Goal: Task Accomplishment & Management: Manage account settings

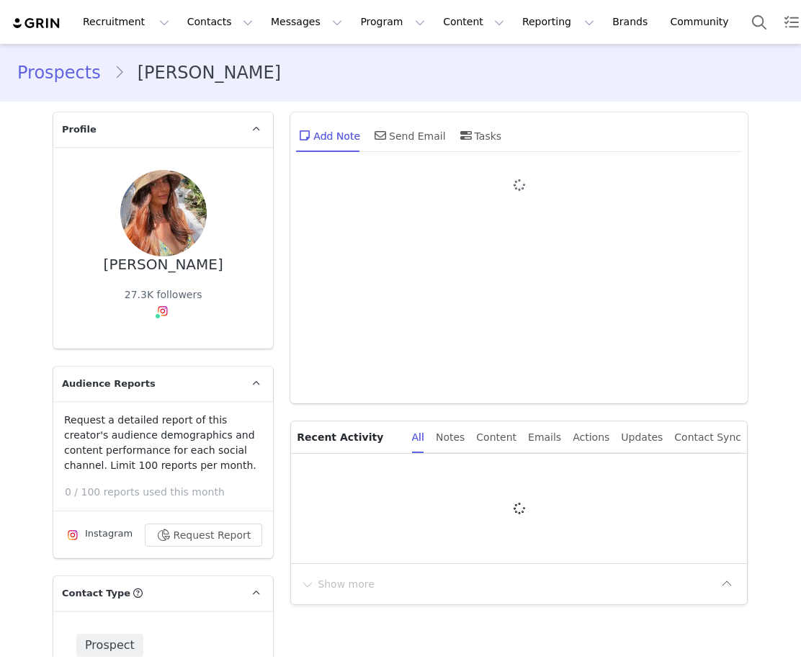
type input "+1 ([GEOGRAPHIC_DATA])"
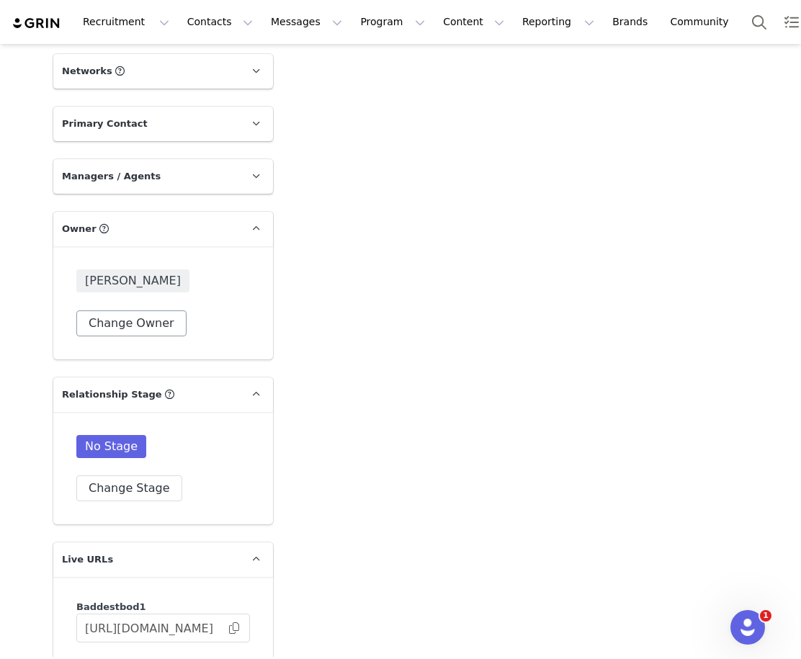
drag, startPoint x: 142, startPoint y: 341, endPoint x: 146, endPoint y: 332, distance: 10.0
click at [143, 336] on div "[PERSON_NAME] Change Owner" at bounding box center [163, 302] width 220 height 113
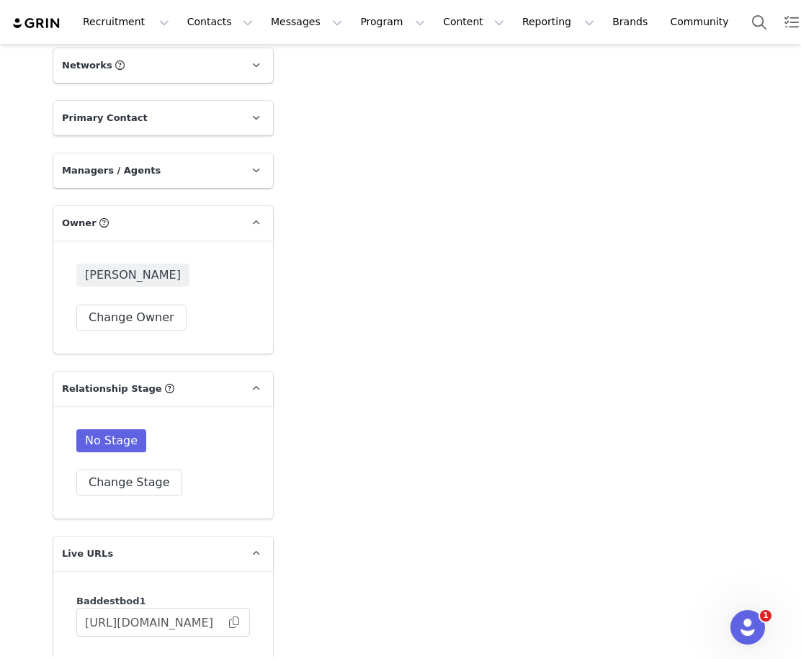
click at [147, 332] on div "[PERSON_NAME] Change Owner" at bounding box center [163, 297] width 220 height 113
click at [148, 323] on button "Change Owner" at bounding box center [131, 318] width 110 height 26
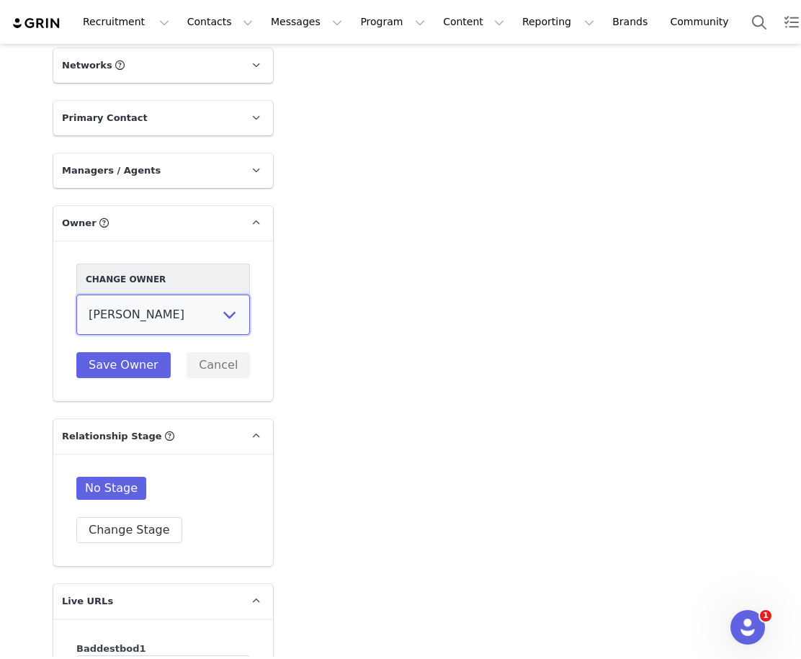
click at [143, 317] on select "[PERSON_NAME] [PERSON_NAME] [PERSON_NAME] [PERSON_NAME]" at bounding box center [163, 315] width 174 height 40
select select "e094a9ff-5d80-4def-a389-acdf099f6d6a"
click at [143, 360] on button "Save Owner" at bounding box center [123, 365] width 94 height 26
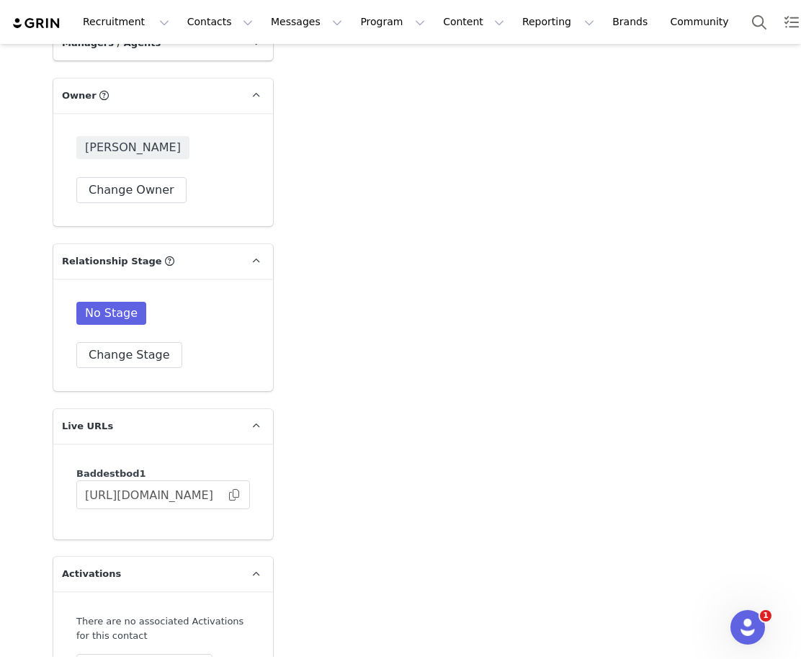
scroll to position [1970, 0]
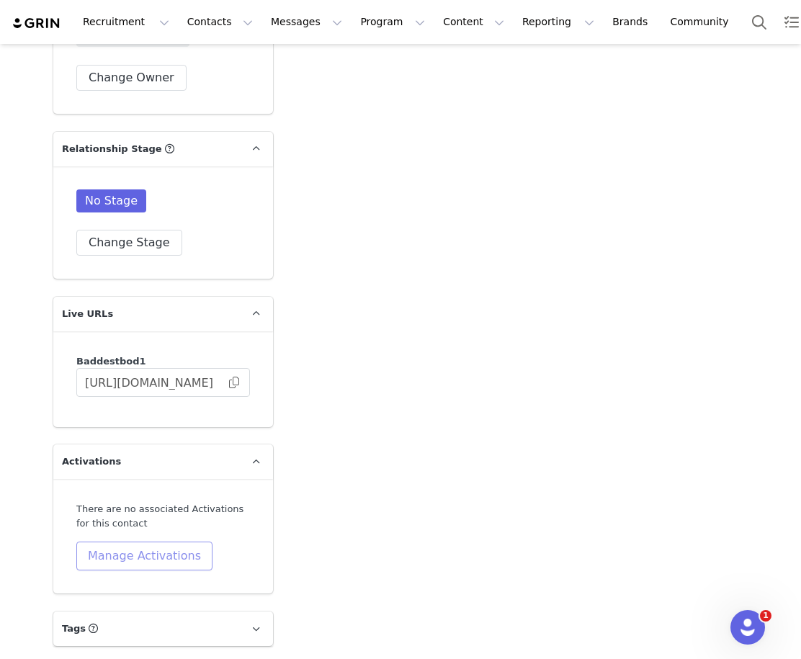
click at [108, 543] on button "Manage Activations" at bounding box center [144, 556] width 136 height 29
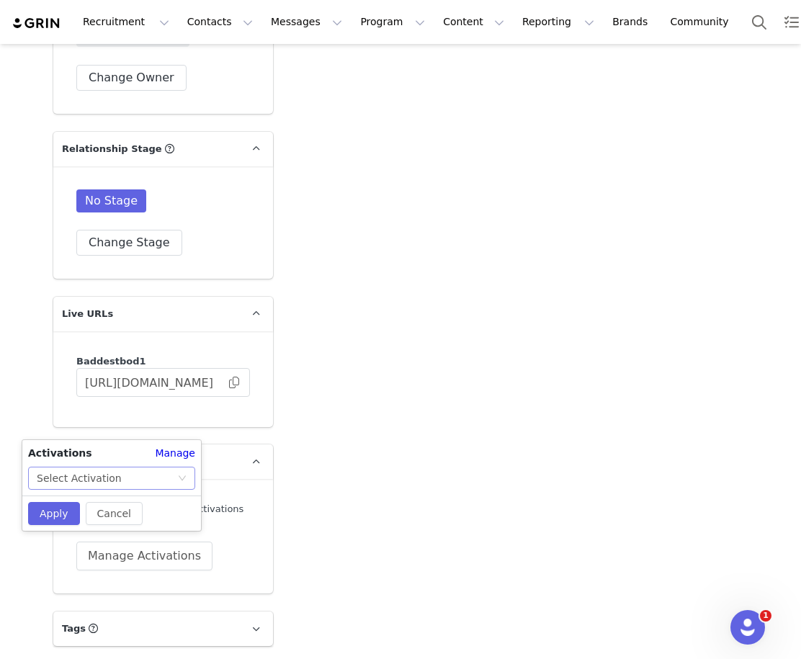
click at [105, 482] on div "Select Activation" at bounding box center [79, 479] width 85 height 22
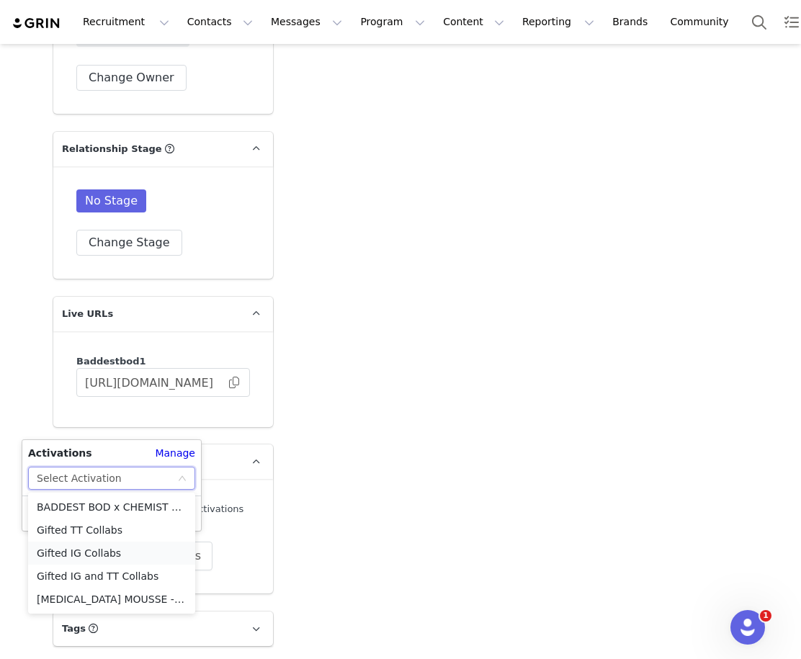
click at [117, 559] on li "Gifted IG Collabs" at bounding box center [111, 553] width 167 height 23
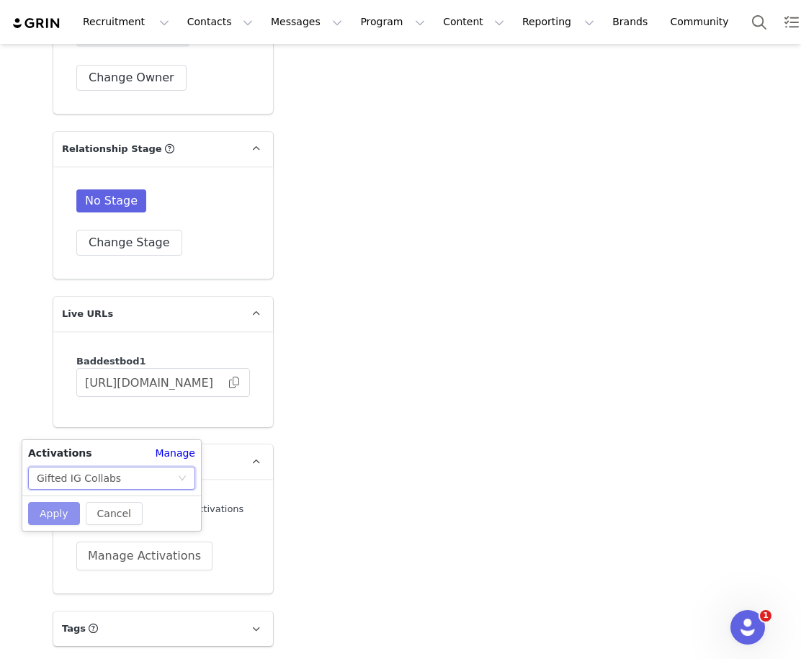
click at [55, 507] on button "Apply" at bounding box center [54, 513] width 52 height 23
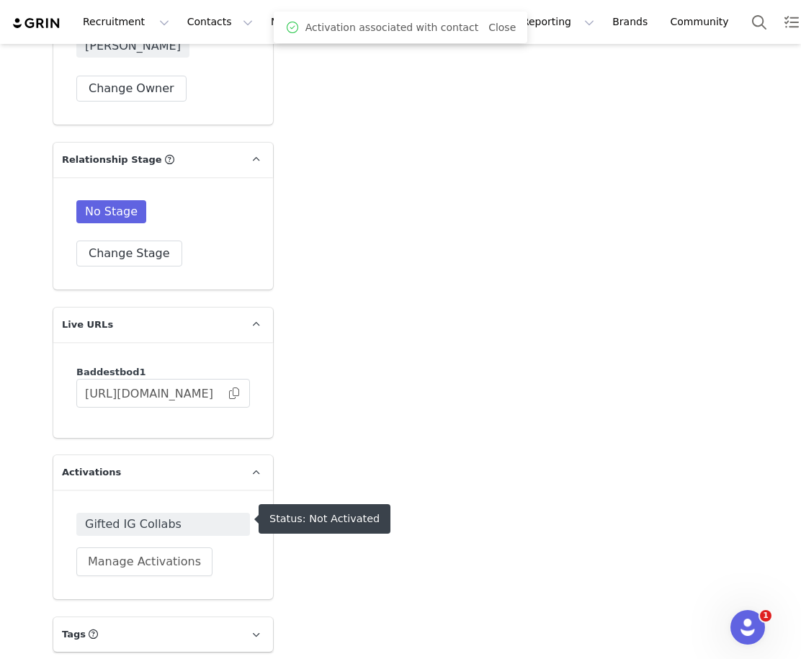
scroll to position [1965, 0]
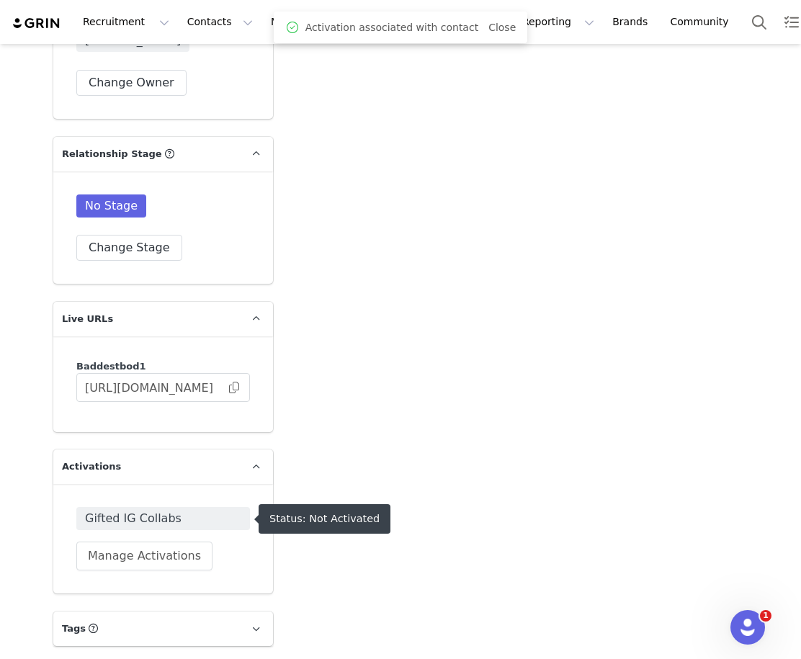
click at [117, 511] on span "Gifted IG Collabs" at bounding box center [163, 518] width 156 height 17
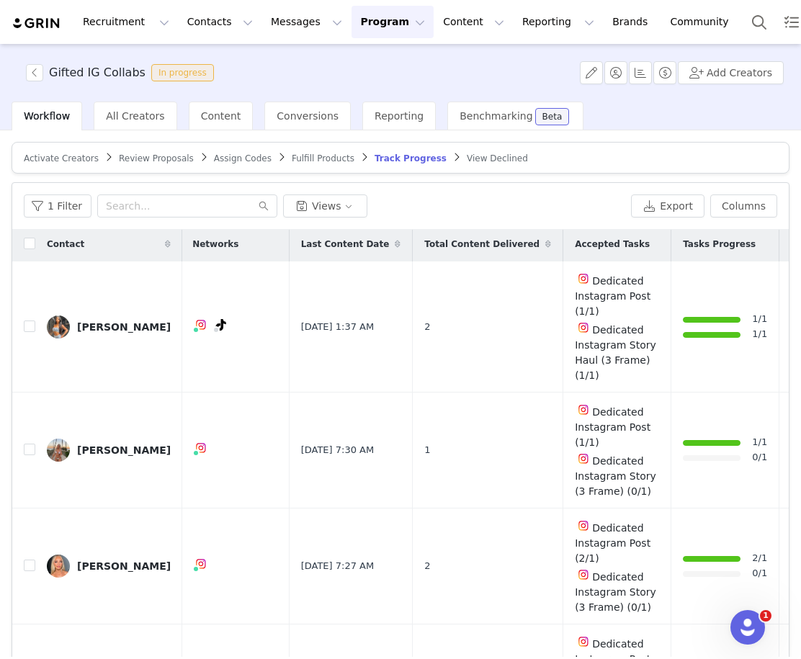
scroll to position [2, 1]
drag, startPoint x: 61, startPoint y: 151, endPoint x: 53, endPoint y: 159, distance: 10.7
click at [61, 152] on article "Activate Creators Review Proposals Assign Codes Fulfill Products Track Progress…" at bounding box center [401, 158] width 778 height 32
click at [53, 159] on span "Activate Creators" at bounding box center [61, 159] width 75 height 10
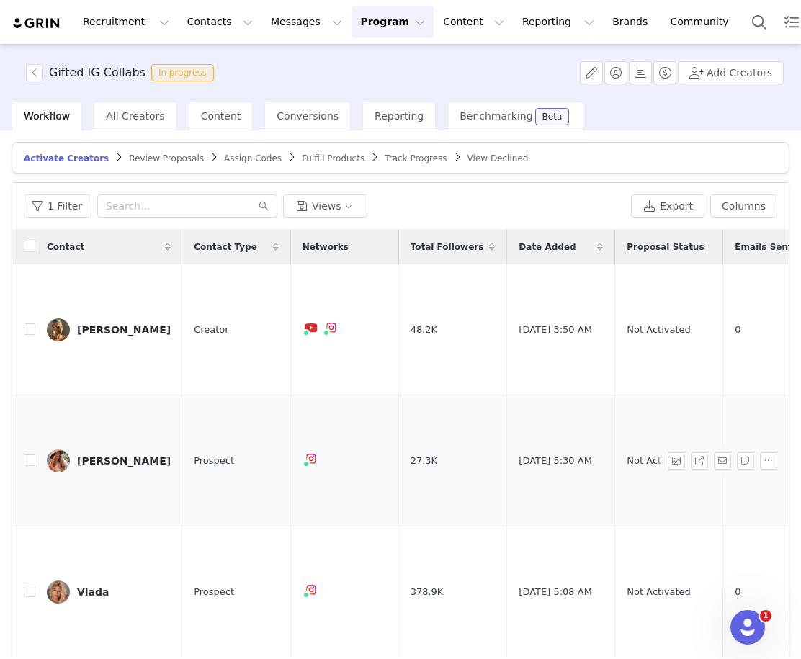
click at [521, 454] on span "Not Activated" at bounding box center [658, 461] width 63 height 14
click at [521, 453] on button "button" at bounding box center [768, 461] width 17 height 17
click at [521, 453] on button "button" at bounding box center [676, 461] width 17 height 17
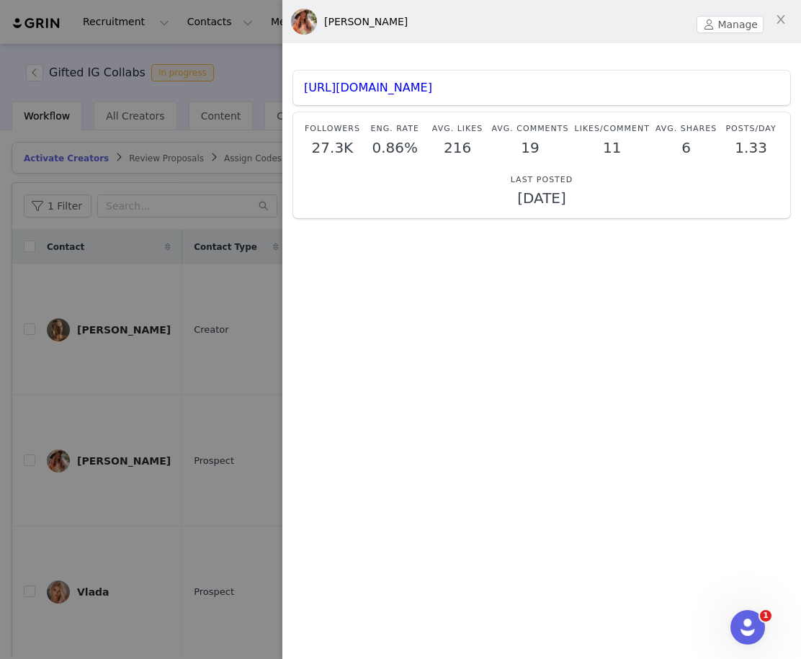
scroll to position [5, 0]
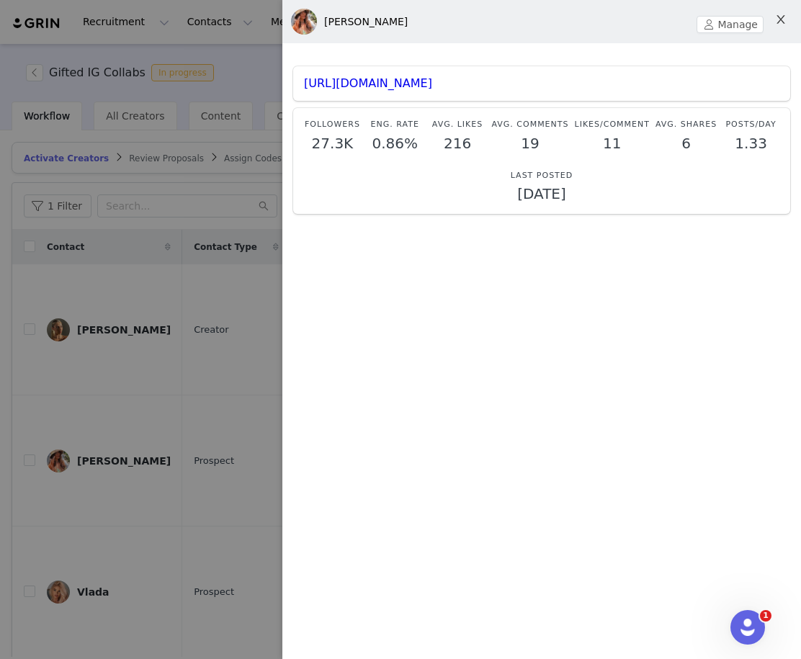
click at [521, 18] on icon "icon: close" at bounding box center [781, 19] width 8 height 9
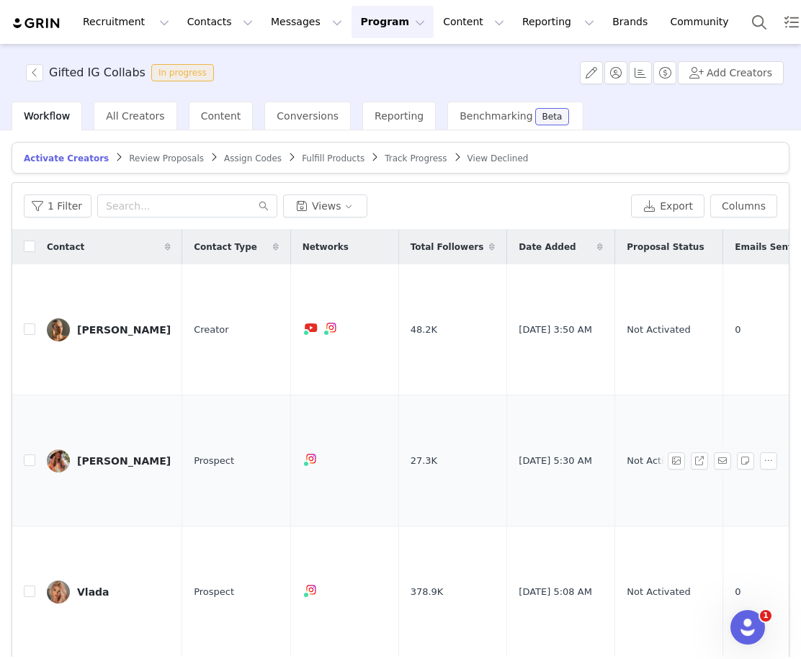
scroll to position [1, 0]
drag, startPoint x: 208, startPoint y: 416, endPoint x: 208, endPoint y: 429, distance: 13.0
click at [208, 429] on td "Prospect" at bounding box center [236, 460] width 108 height 131
click at [208, 453] on span "Prospect" at bounding box center [214, 460] width 40 height 14
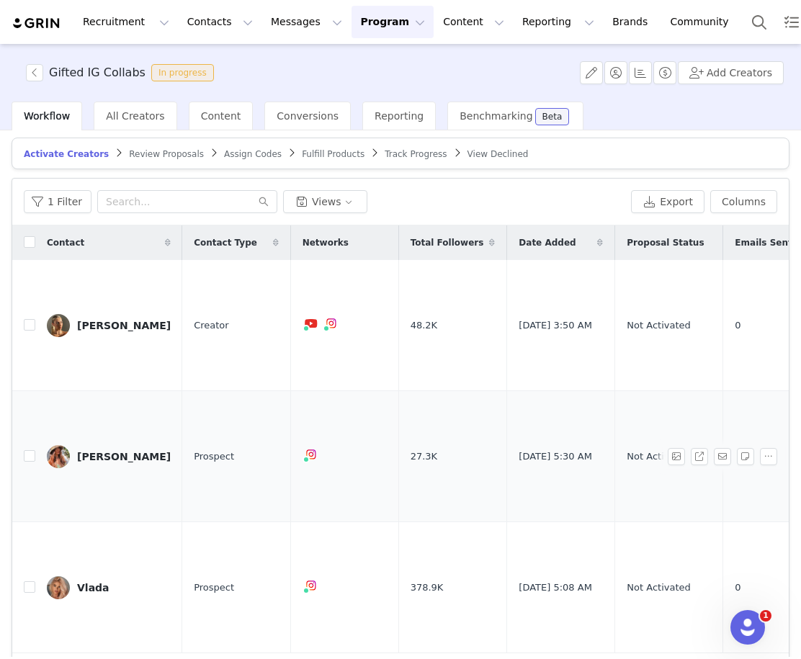
click at [208, 450] on span "Prospect" at bounding box center [214, 457] width 40 height 14
click at [40, 75] on button "button" at bounding box center [34, 72] width 17 height 17
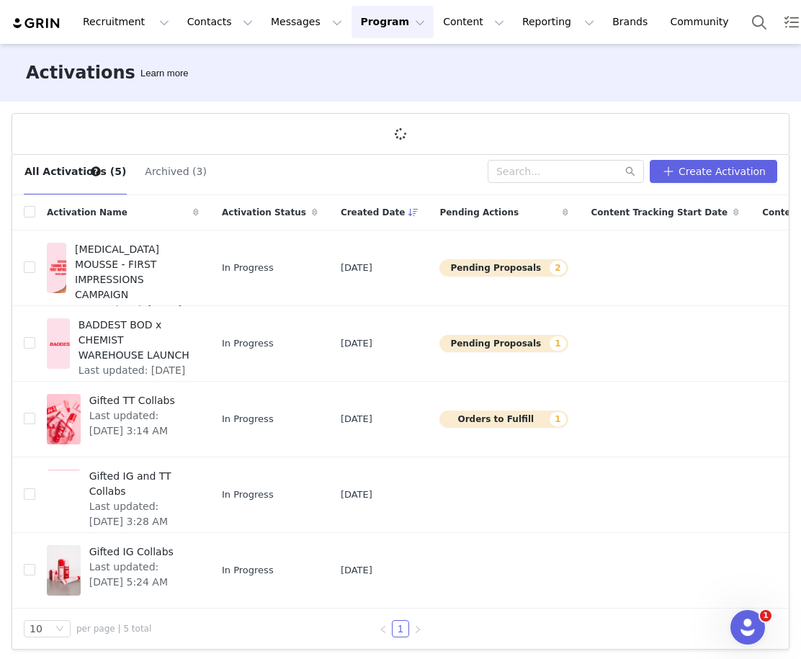
scroll to position [23, 0]
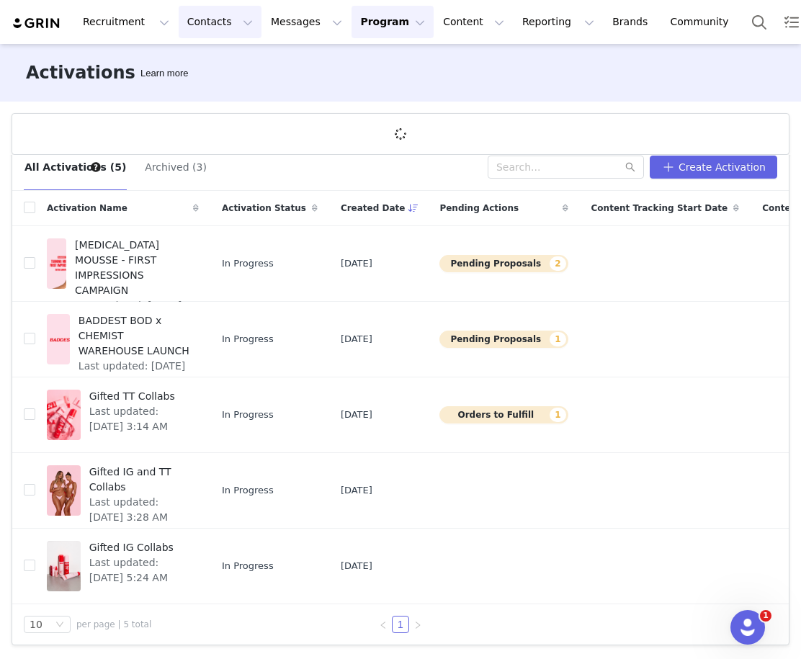
click at [215, 19] on button "Contacts Contacts" at bounding box center [220, 22] width 83 height 32
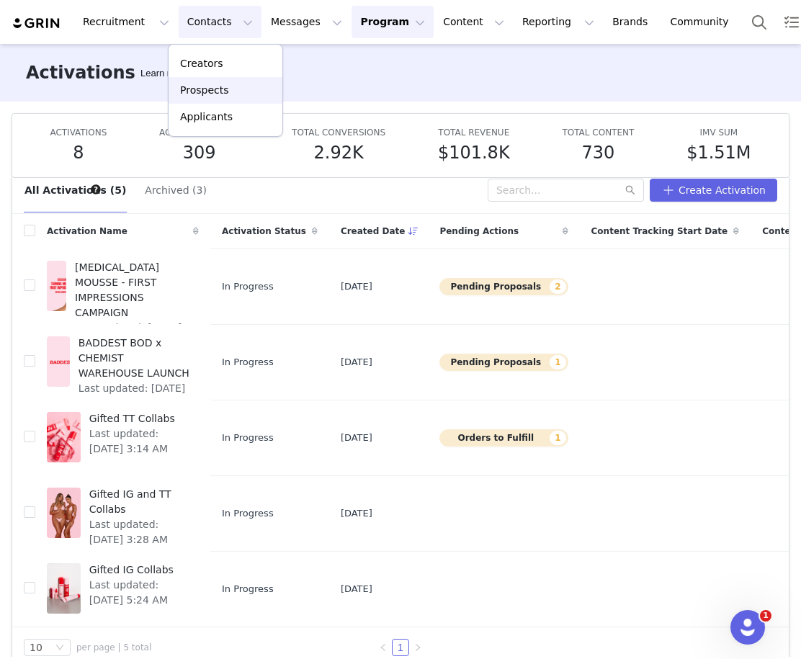
click at [221, 94] on p "Prospects" at bounding box center [204, 90] width 48 height 15
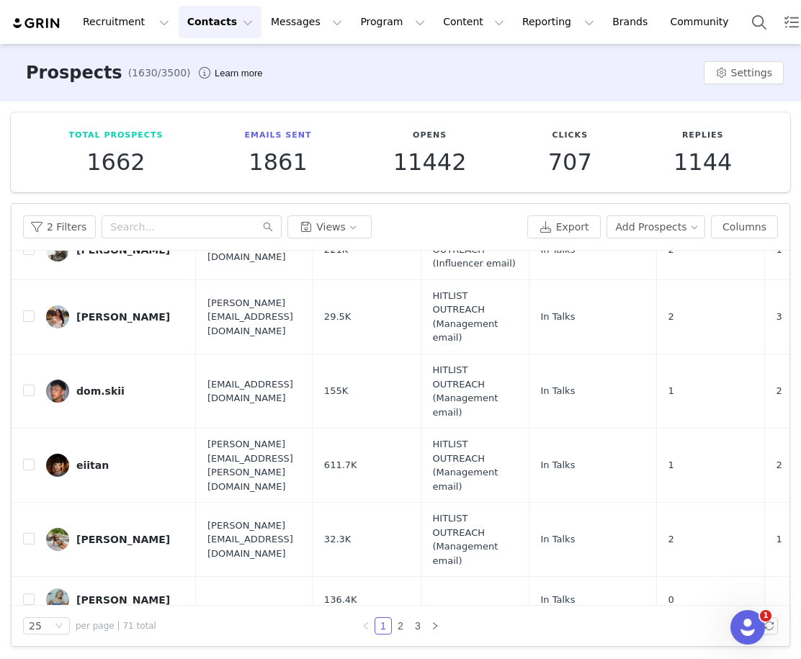
scroll to position [1262, 0]
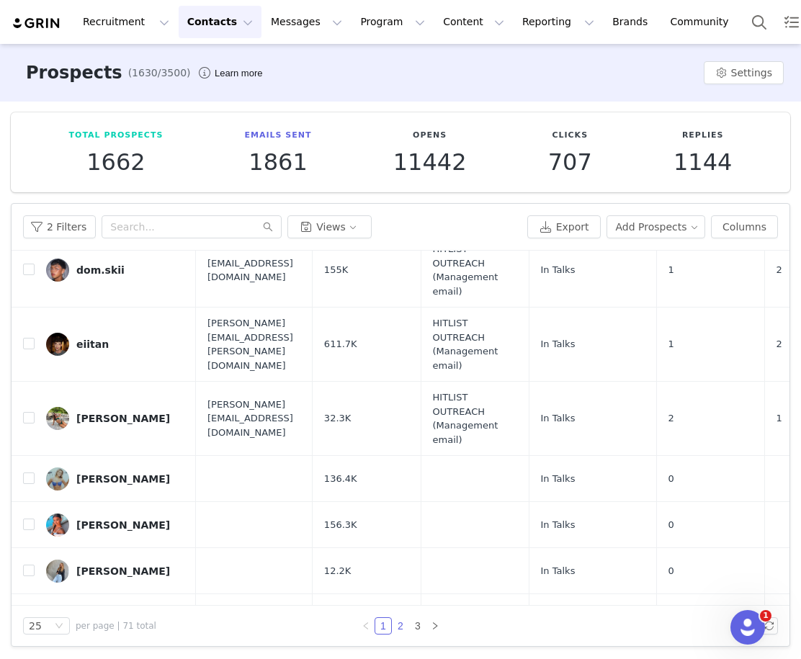
click at [403, 628] on link "2" at bounding box center [401, 626] width 16 height 16
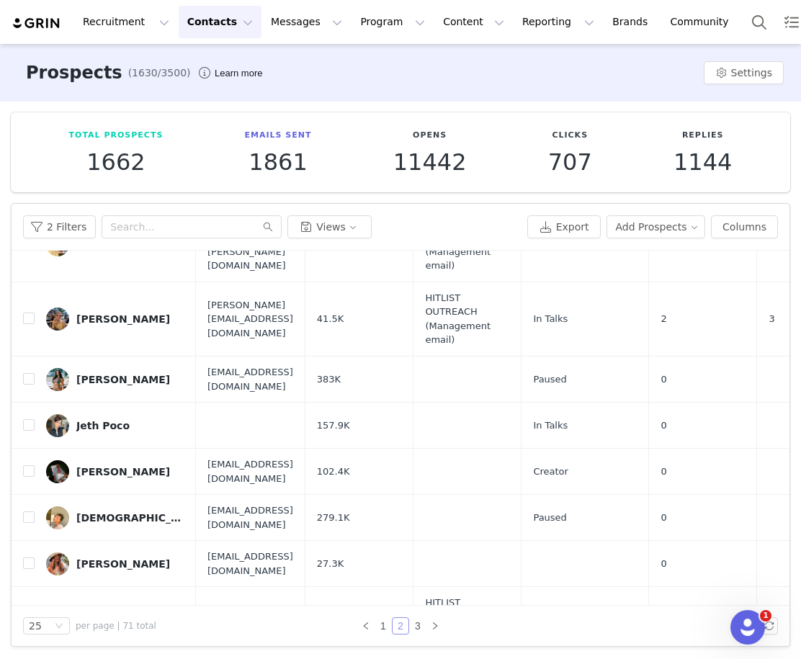
scroll to position [1, 0]
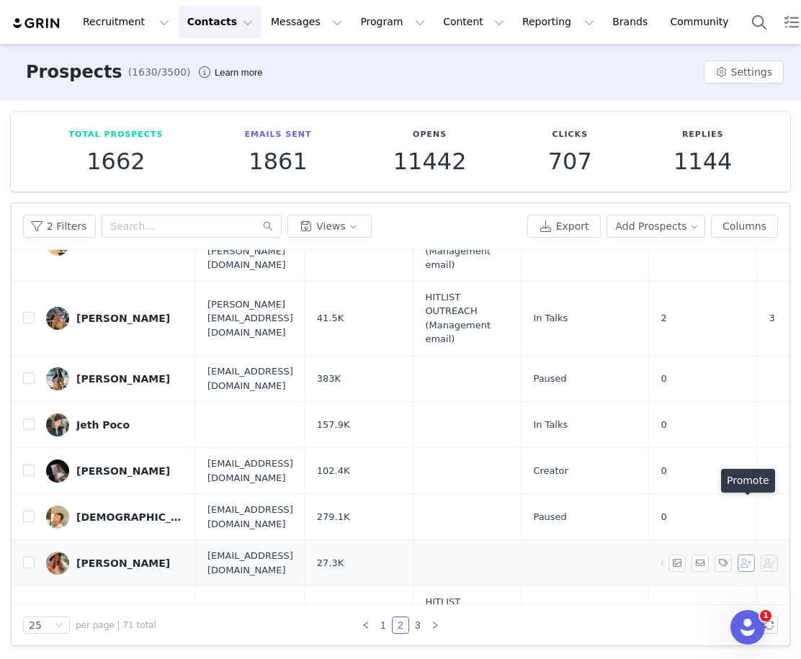
click at [521, 555] on button "button" at bounding box center [746, 563] width 17 height 17
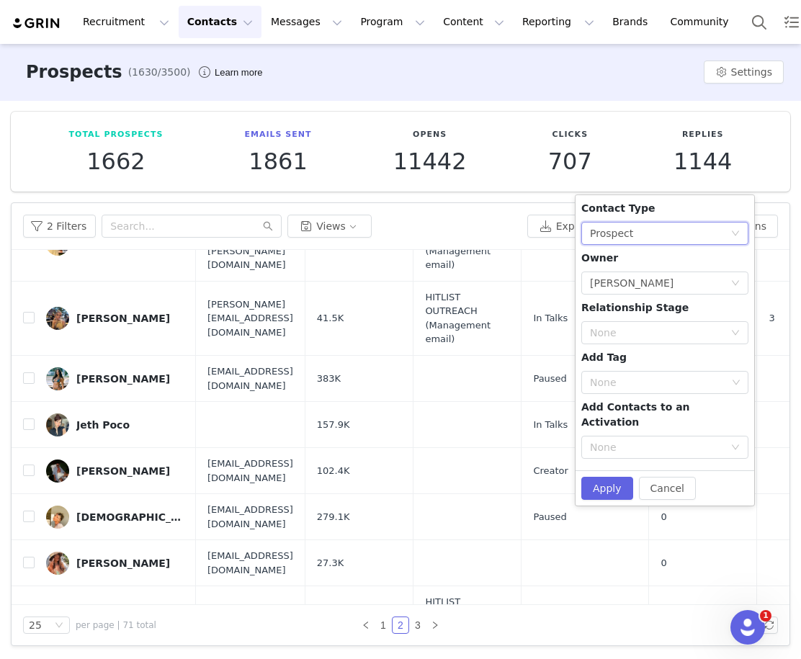
click at [521, 226] on div "None Prospect" at bounding box center [660, 234] width 141 height 22
click at [521, 283] on li "Creator" at bounding box center [665, 285] width 167 height 23
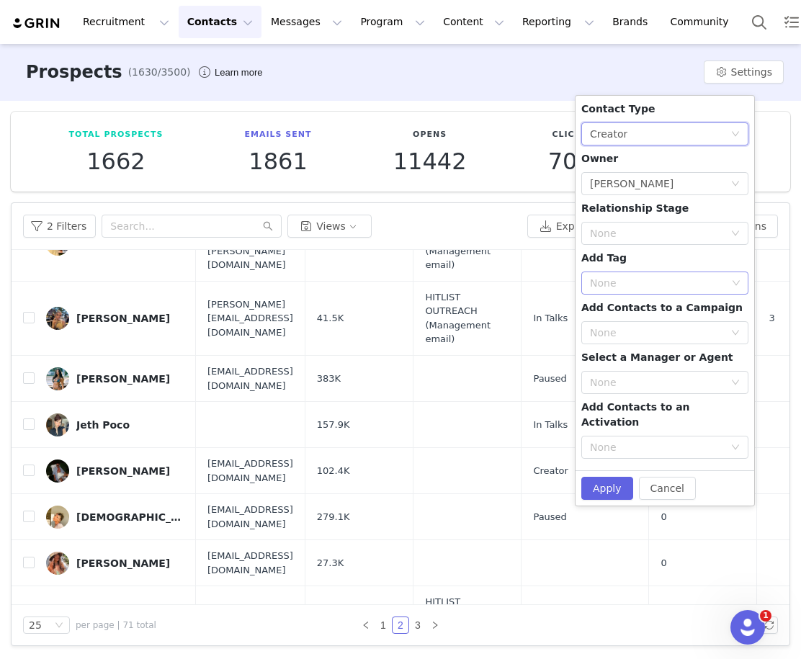
click at [521, 288] on div "None" at bounding box center [658, 283] width 137 height 14
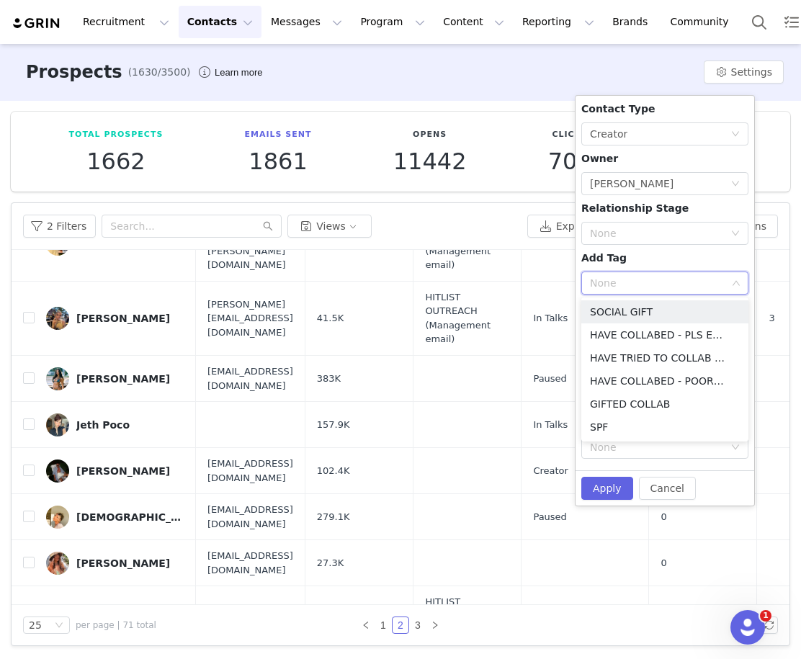
click at [521, 287] on icon "icon: down" at bounding box center [736, 283] width 9 height 9
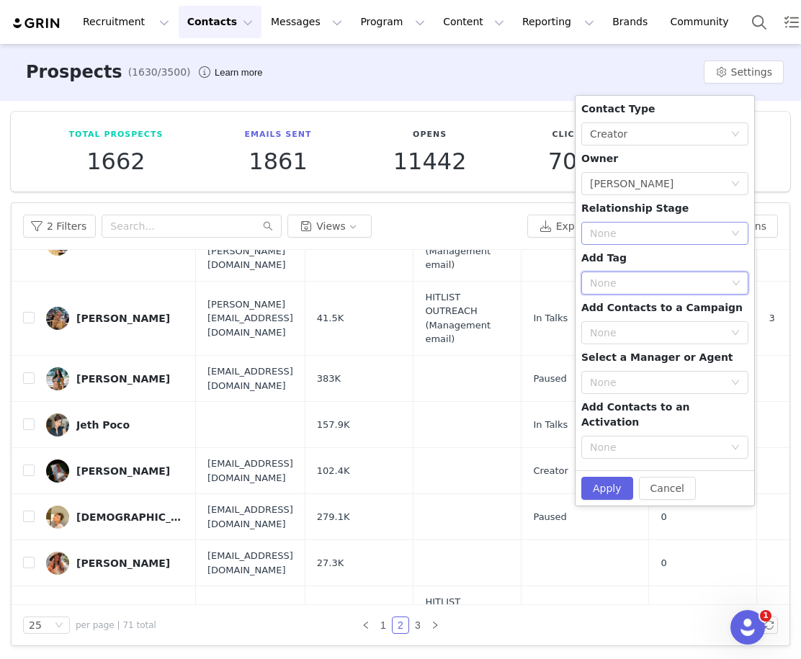
click at [521, 225] on div "None" at bounding box center [660, 234] width 141 height 22
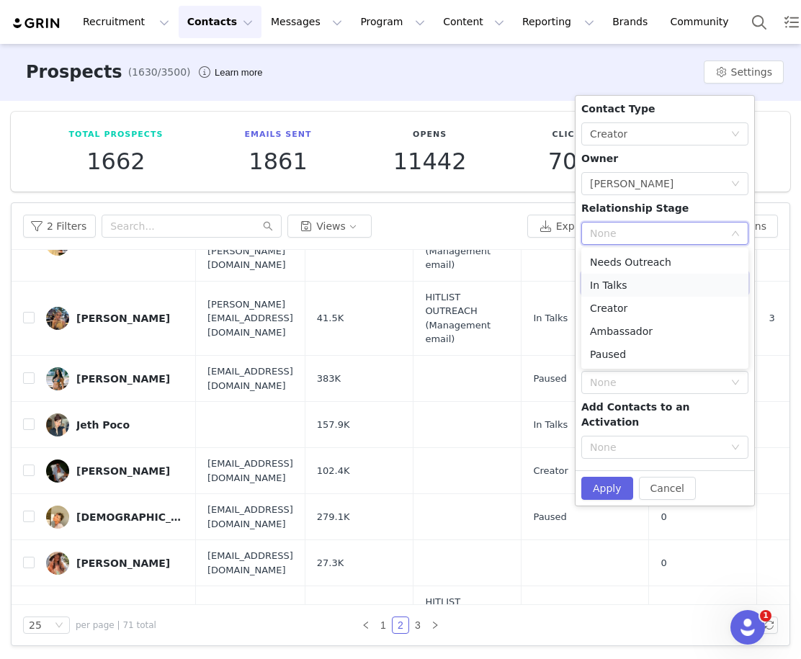
click at [521, 280] on li "In Talks" at bounding box center [665, 285] width 167 height 23
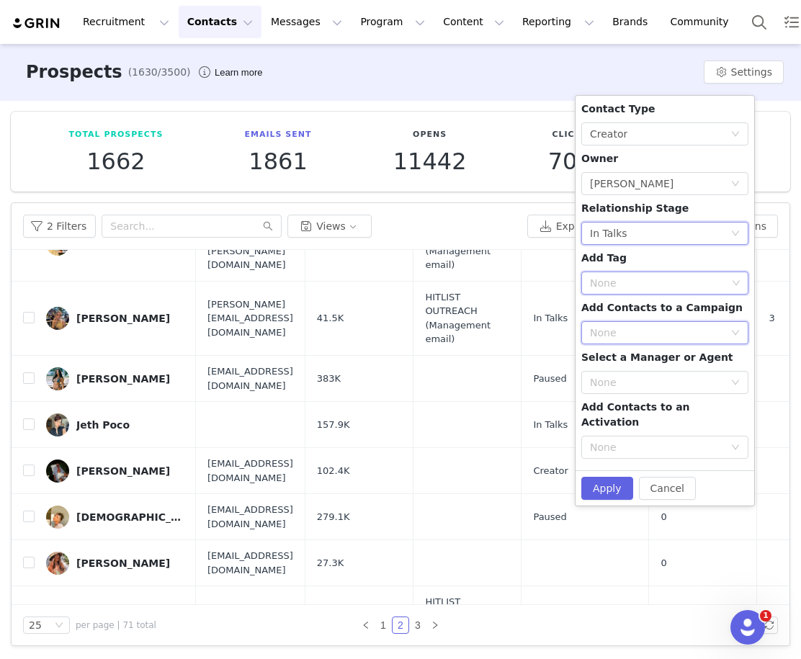
click at [521, 327] on div "None" at bounding box center [660, 333] width 141 height 22
click at [521, 443] on icon "icon: down" at bounding box center [736, 447] width 9 height 9
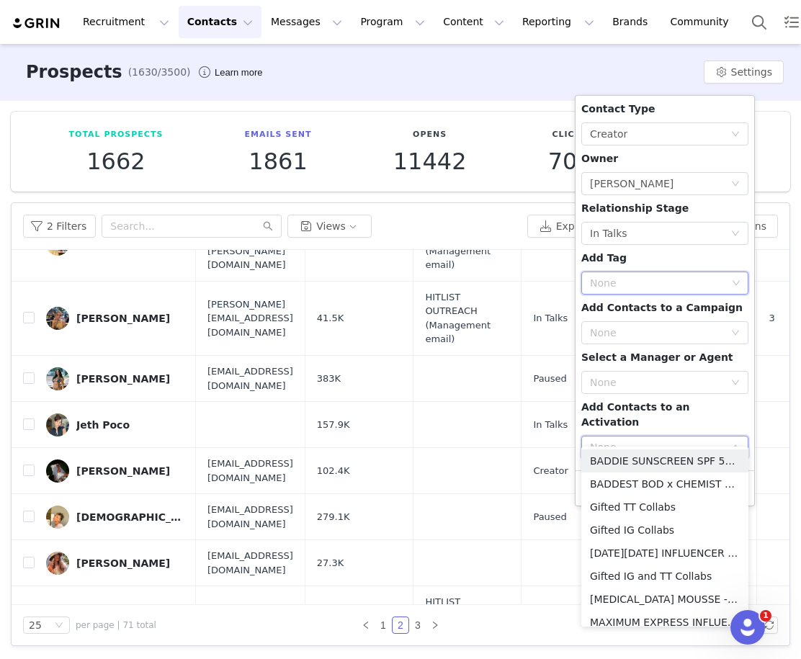
click at [521, 443] on icon "icon: down" at bounding box center [736, 447] width 9 height 9
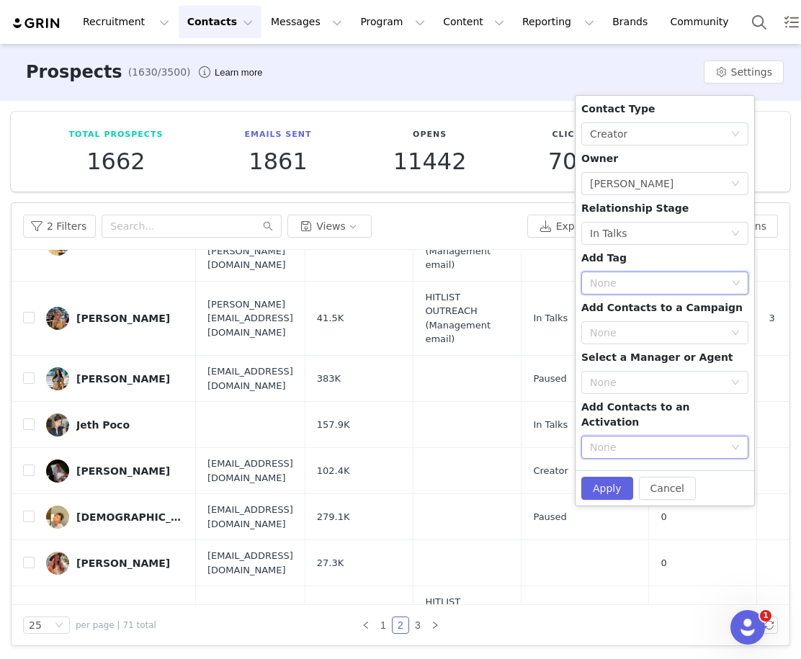
click at [521, 443] on icon "icon: down" at bounding box center [736, 447] width 9 height 9
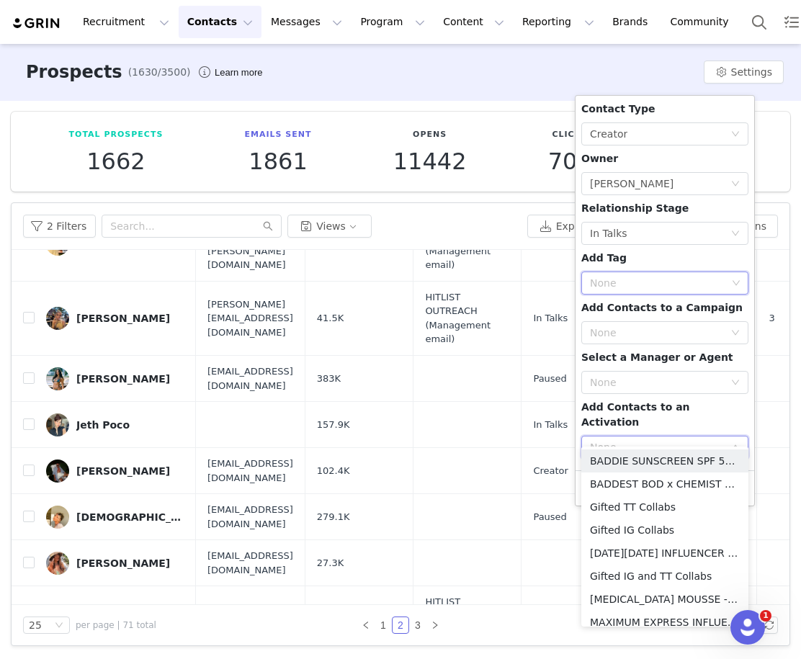
click at [521, 443] on icon "icon: down" at bounding box center [736, 448] width 9 height 10
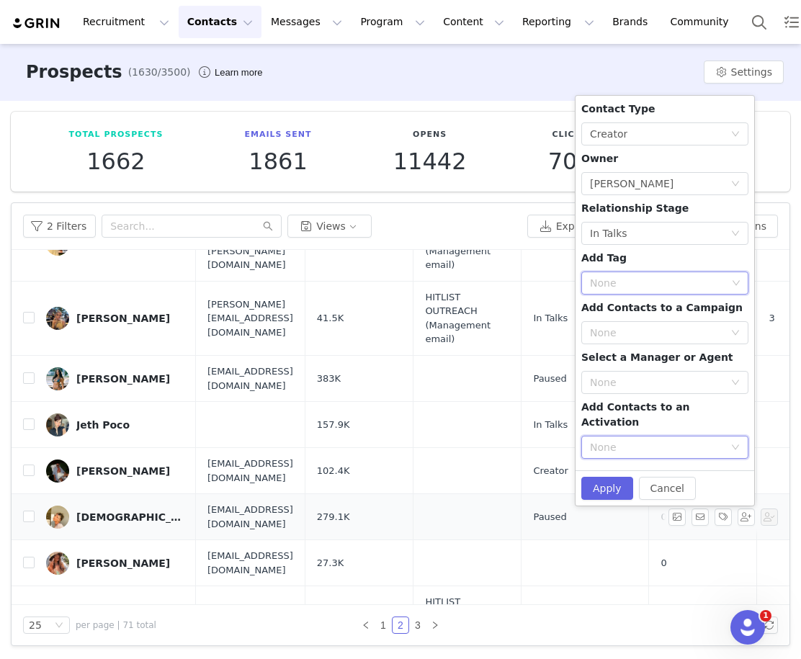
drag, startPoint x: 564, startPoint y: 473, endPoint x: 587, endPoint y: 474, distance: 23.1
click at [521, 494] on td at bounding box center [468, 517] width 108 height 46
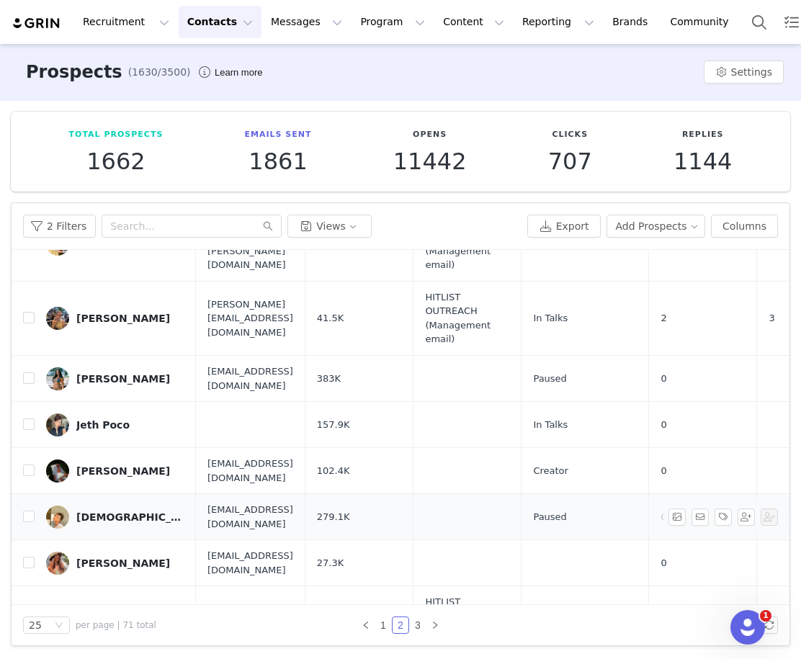
scroll to position [1155, 0]
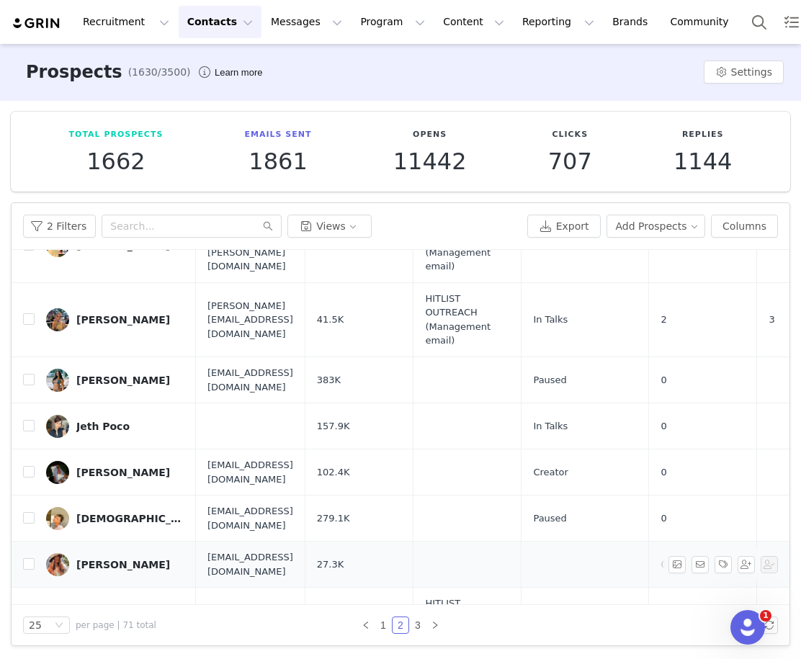
click at [521, 542] on td at bounding box center [468, 565] width 108 height 46
click at [36, 542] on td "[PERSON_NAME]" at bounding box center [115, 565] width 161 height 46
click at [35, 542] on td "[PERSON_NAME]" at bounding box center [115, 565] width 161 height 46
click at [26, 559] on input "checkbox" at bounding box center [29, 565] width 12 height 12
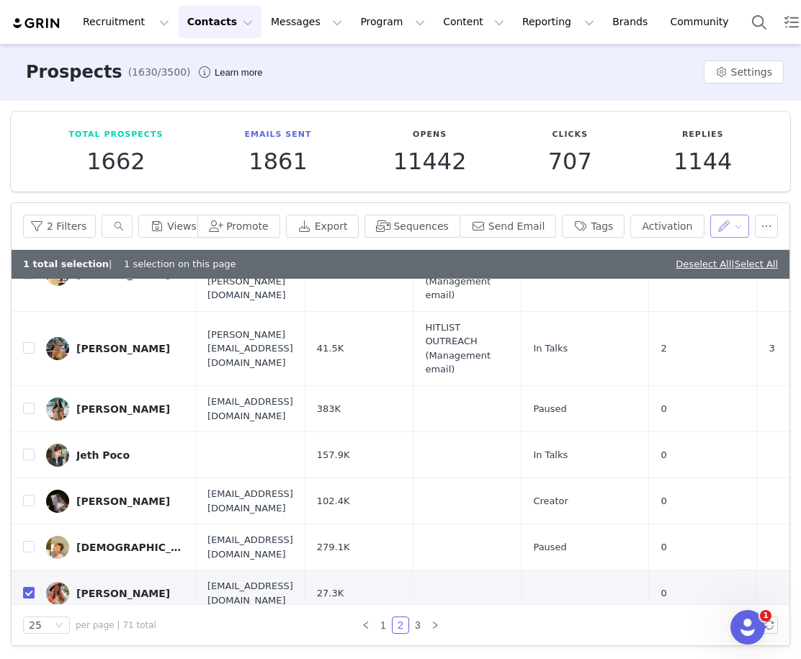
click at [521, 223] on button "button" at bounding box center [731, 226] width 40 height 23
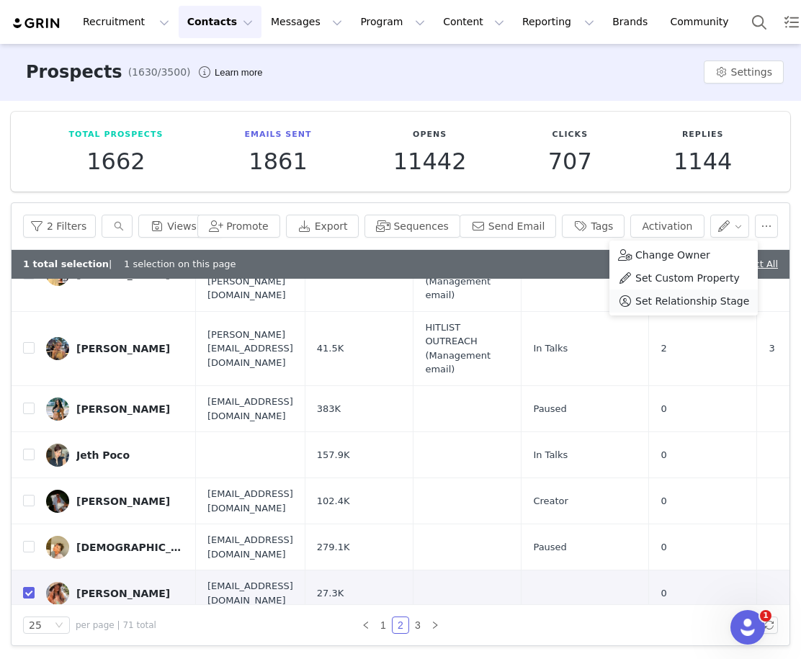
click at [521, 297] on span "Set Relationship Stage" at bounding box center [693, 301] width 114 height 16
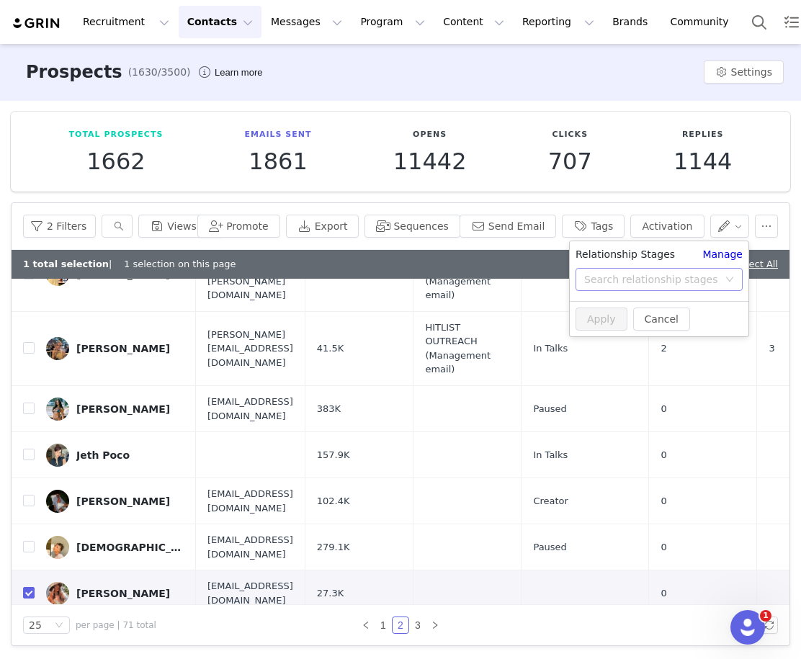
click at [521, 283] on div "Search relationship stages" at bounding box center [652, 279] width 134 height 14
click at [521, 363] on li "Creator" at bounding box center [659, 360] width 179 height 23
click at [521, 317] on button "Apply" at bounding box center [602, 319] width 52 height 23
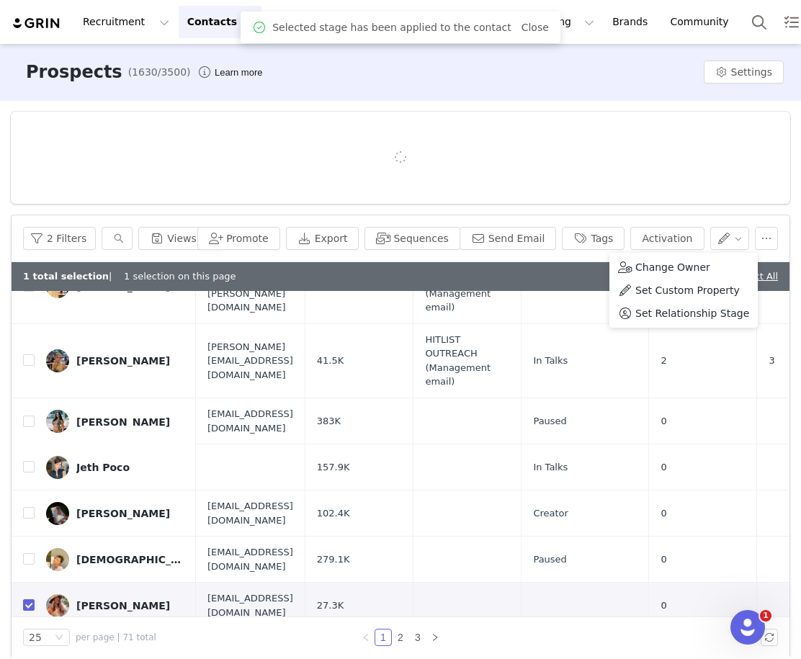
scroll to position [0, 0]
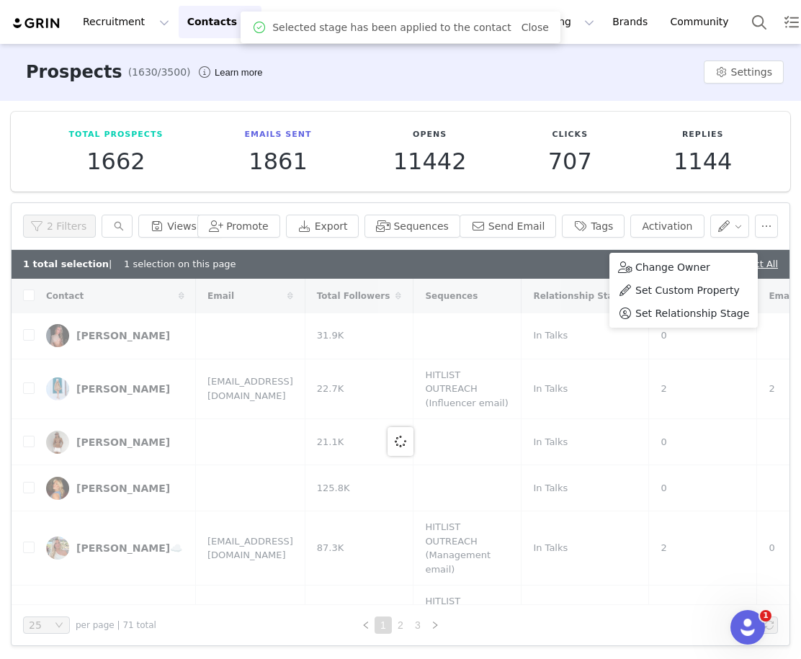
checkbox input "false"
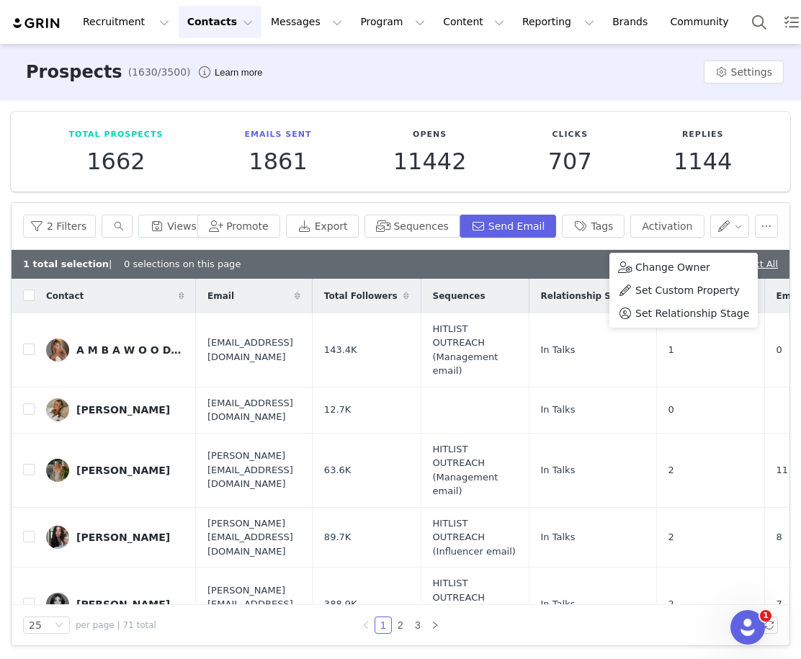
click at [185, 18] on button "Contacts Contacts" at bounding box center [220, 22] width 83 height 32
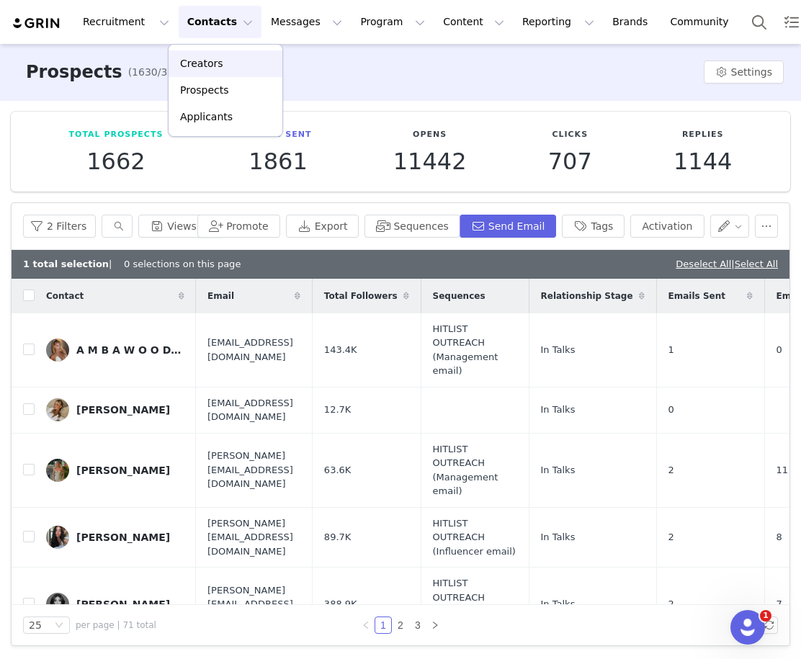
click at [229, 69] on div "Creators" at bounding box center [225, 63] width 97 height 15
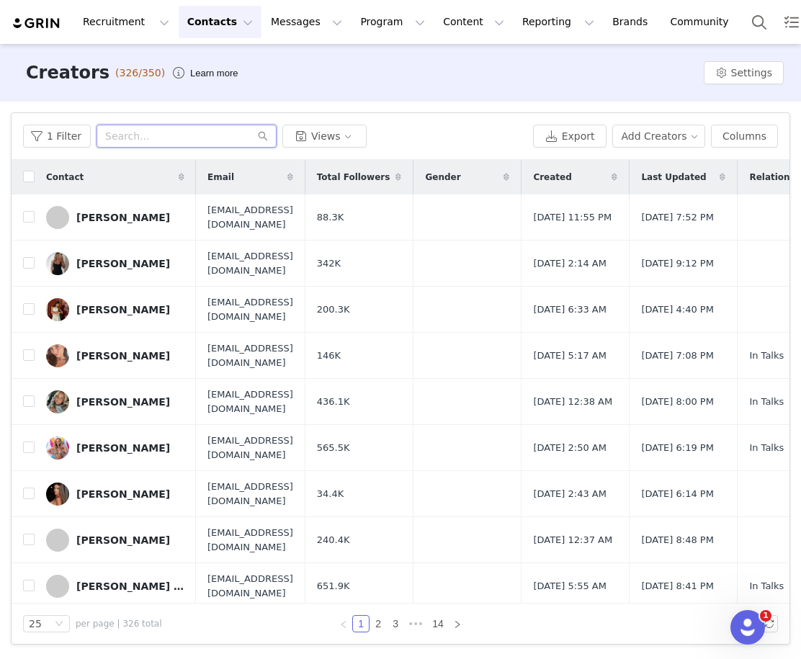
click at [187, 136] on input "text" at bounding box center [187, 136] width 180 height 23
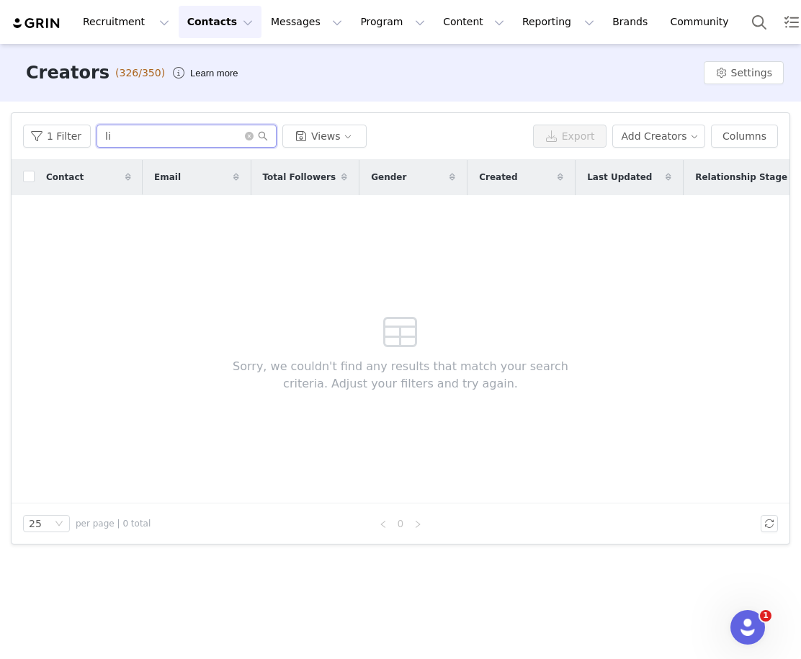
type input "l"
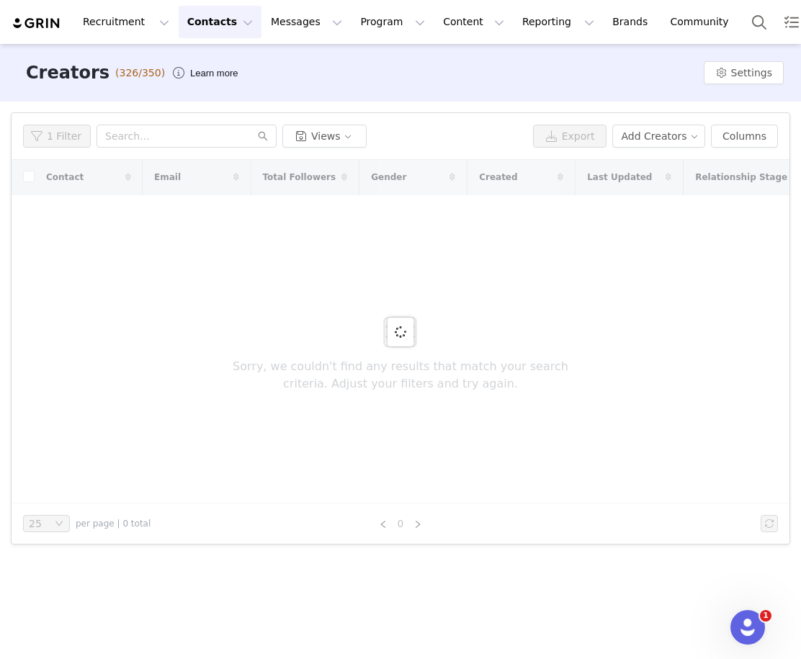
click at [220, 20] on button "Contacts Contacts" at bounding box center [220, 22] width 83 height 32
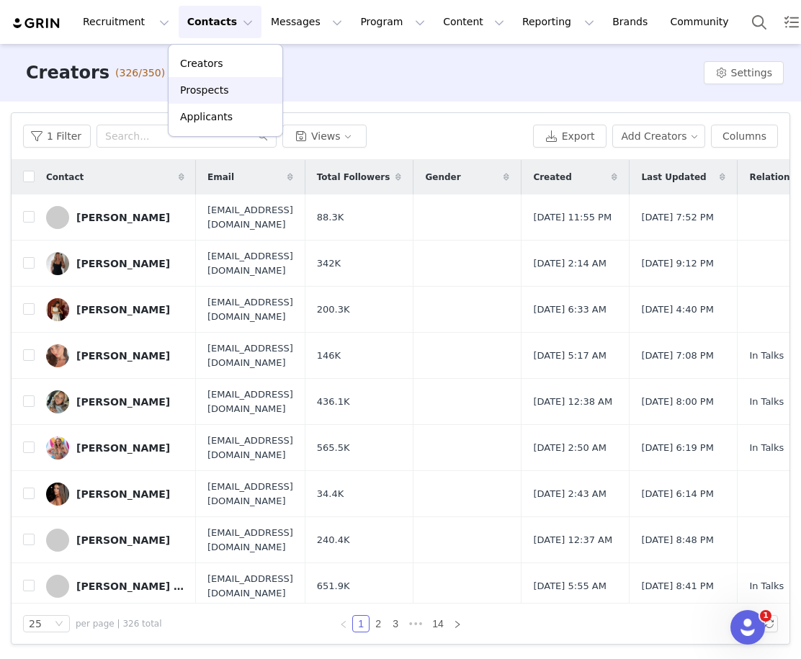
click at [233, 94] on div "Prospects" at bounding box center [225, 90] width 97 height 15
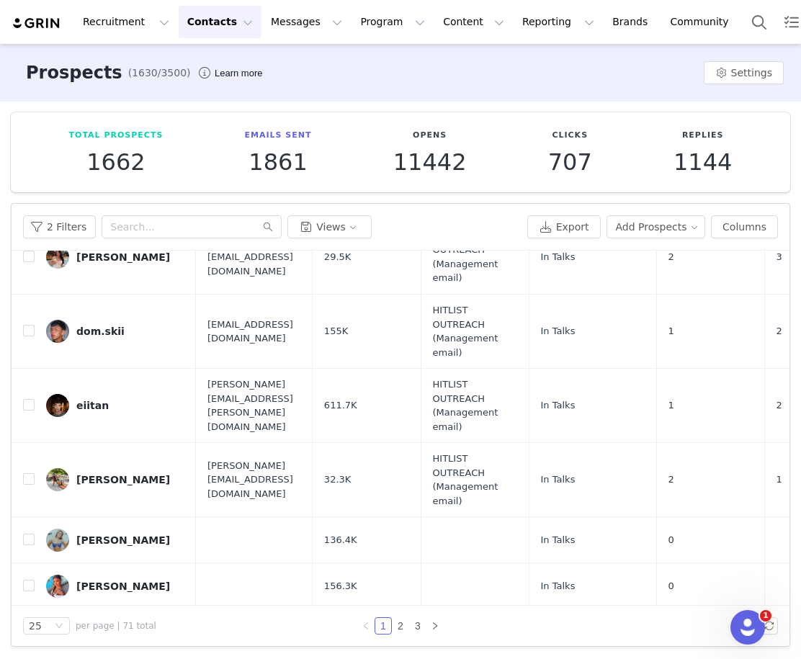
scroll to position [1262, 0]
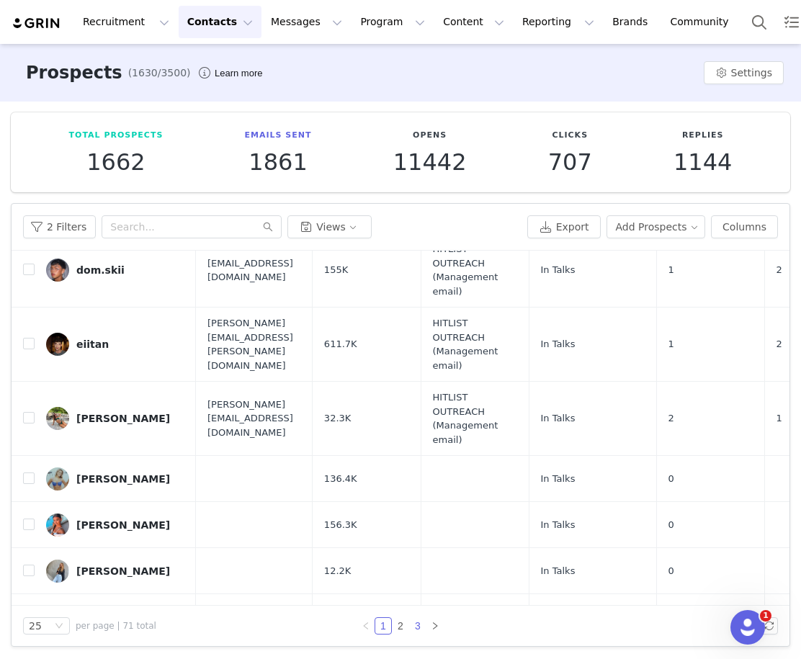
click at [410, 627] on link "3" at bounding box center [418, 626] width 16 height 16
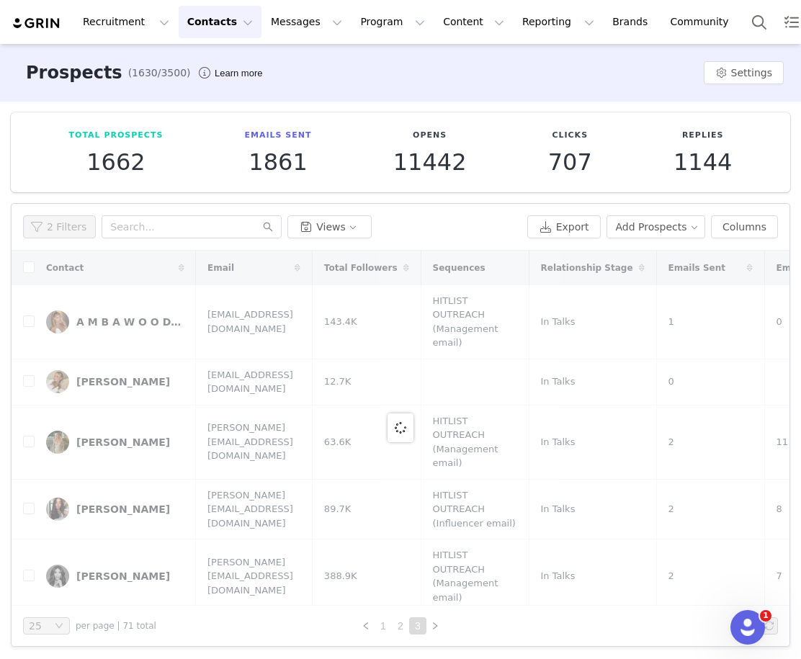
click at [405, 627] on link "2" at bounding box center [401, 626] width 16 height 16
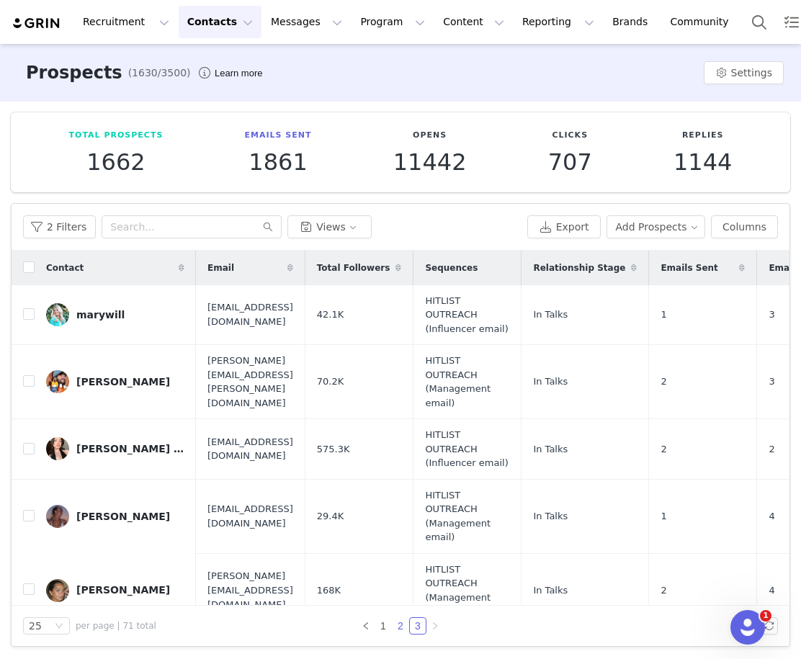
click at [402, 626] on link "2" at bounding box center [401, 626] width 16 height 16
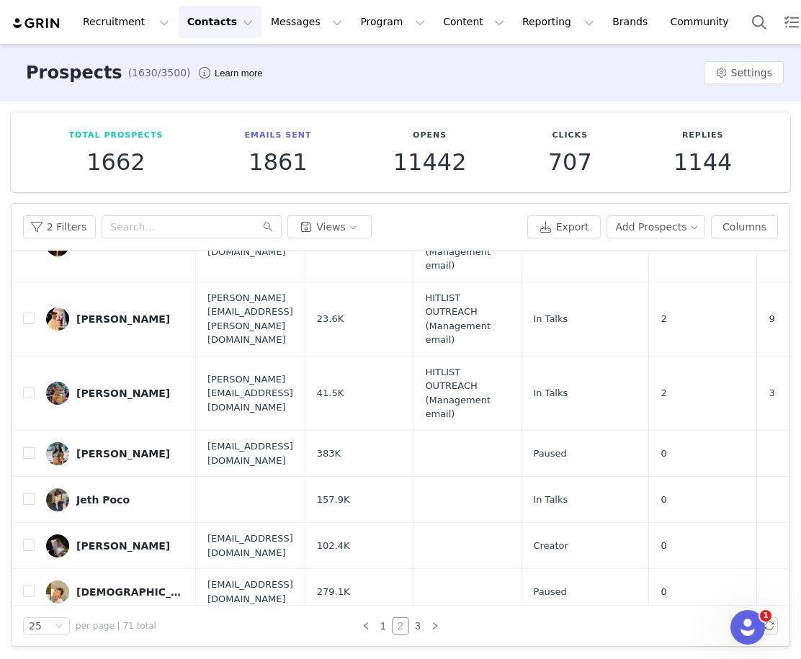
scroll to position [1157, 0]
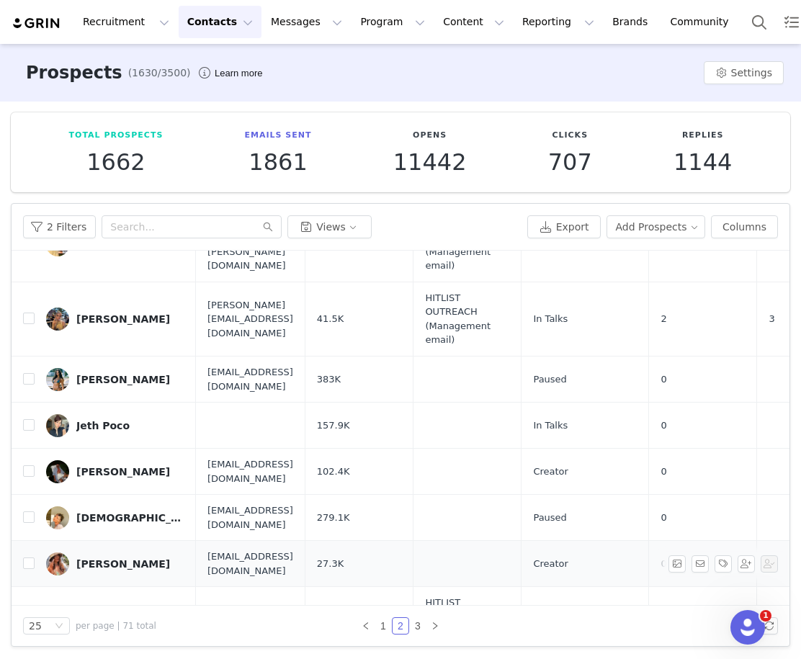
click at [107, 559] on div "[PERSON_NAME]" at bounding box center [123, 565] width 94 height 12
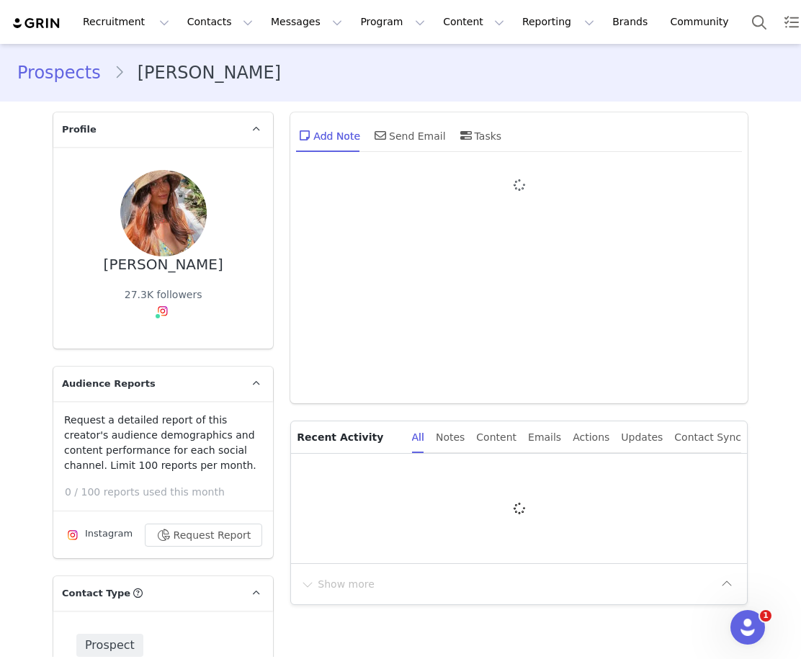
type input "+1 ([GEOGRAPHIC_DATA])"
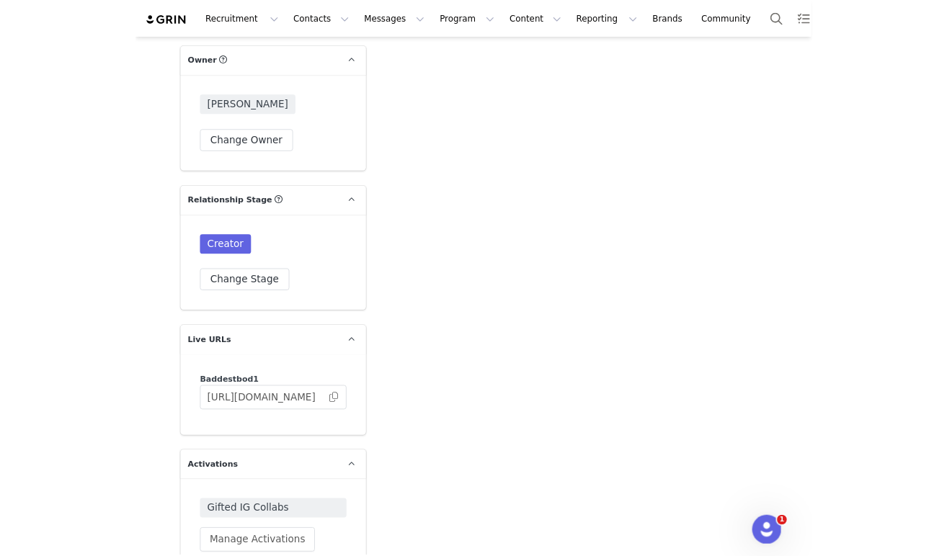
scroll to position [1965, 0]
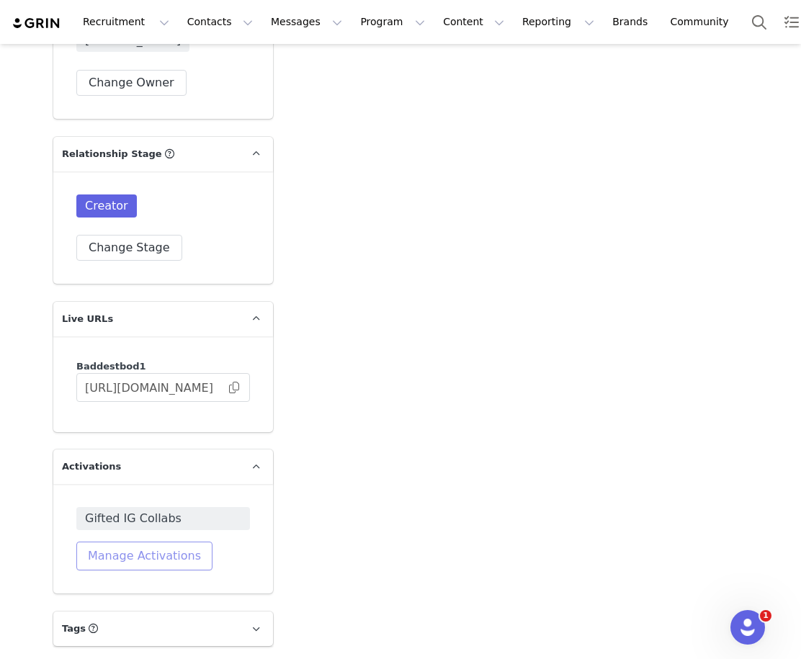
click at [156, 556] on button "Manage Activations" at bounding box center [144, 556] width 136 height 29
click at [252, 507] on div "Gifted IG Collabs Manage Activations" at bounding box center [163, 539] width 220 height 110
click at [236, 388] on span at bounding box center [234, 388] width 14 height 0
drag, startPoint x: 151, startPoint y: 393, endPoint x: 188, endPoint y: 385, distance: 37.6
click at [151, 393] on input "[URL][DOMAIN_NAME]" at bounding box center [163, 387] width 174 height 29
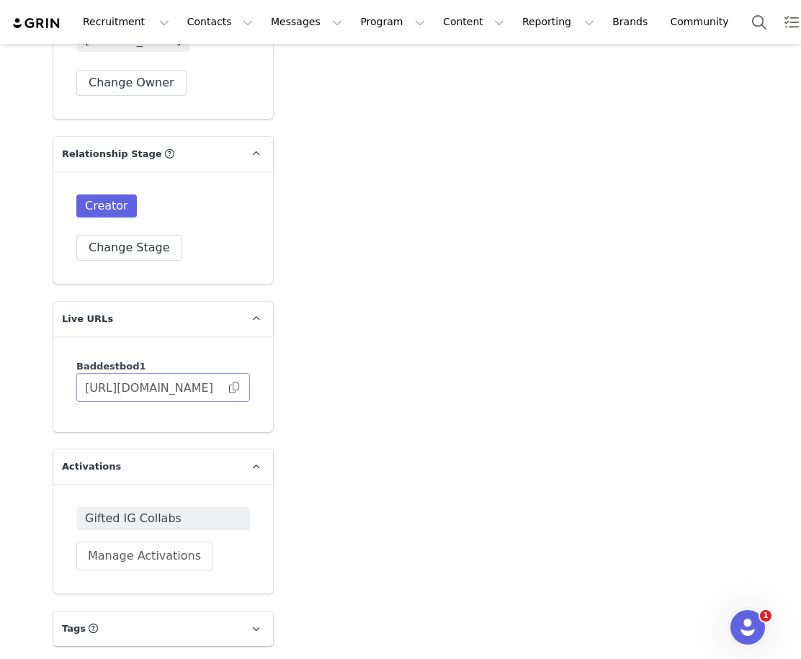
click at [236, 388] on span at bounding box center [234, 388] width 14 height 0
click at [232, 388] on span at bounding box center [234, 388] width 14 height 0
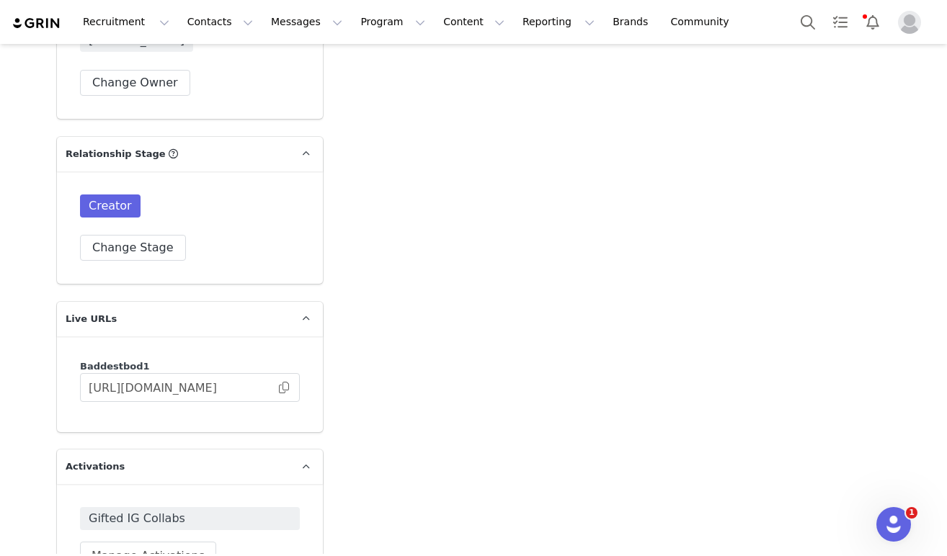
scroll to position [1964, 0]
